Goal: Task Accomplishment & Management: Manage account settings

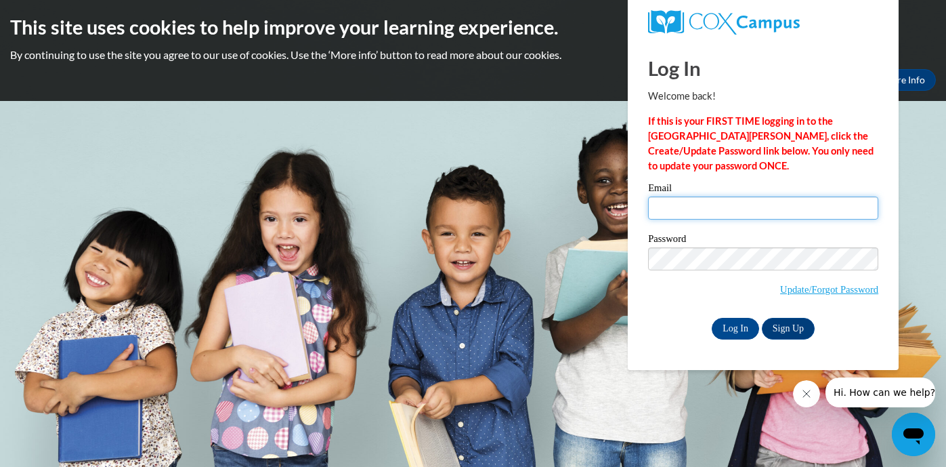
click at [692, 216] on input "Email" at bounding box center [763, 207] width 230 height 23
type input "[EMAIL_ADDRESS][PERSON_NAME][DOMAIN_NAME]"
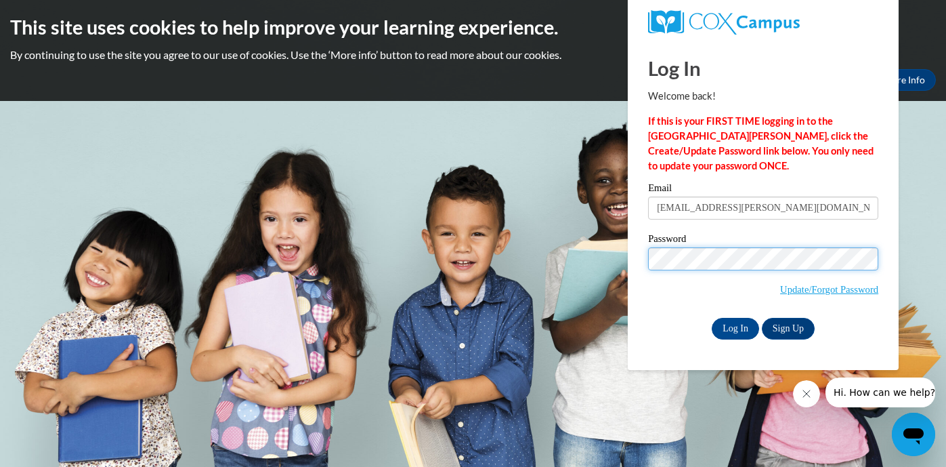
click at [712, 318] on input "Log In" at bounding box center [735, 329] width 47 height 22
click at [730, 330] on input "Log In" at bounding box center [735, 329] width 47 height 22
click at [743, 331] on input "Log In" at bounding box center [735, 329] width 47 height 22
click at [743, 325] on input "Log In" at bounding box center [735, 329] width 47 height 22
click at [737, 326] on input "Log In" at bounding box center [735, 329] width 47 height 22
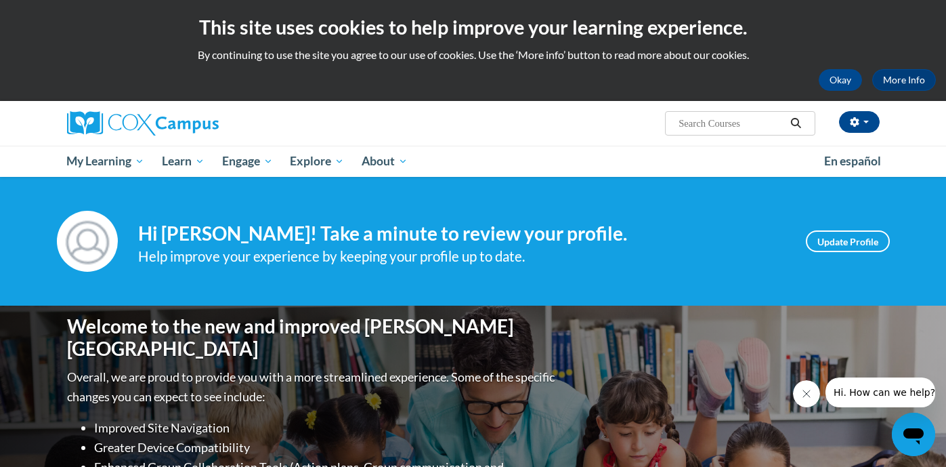
click at [832, 30] on h2 "This site uses cookies to help improve your learning experience." at bounding box center [473, 27] width 926 height 27
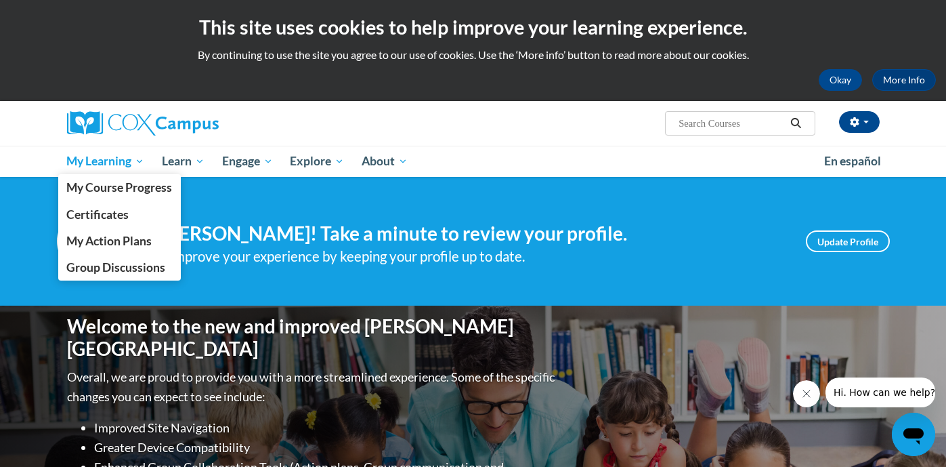
click at [105, 164] on span "My Learning" at bounding box center [105, 161] width 78 height 16
click at [114, 194] on span "My Course Progress" at bounding box center [119, 187] width 106 height 14
